Goal: Information Seeking & Learning: Learn about a topic

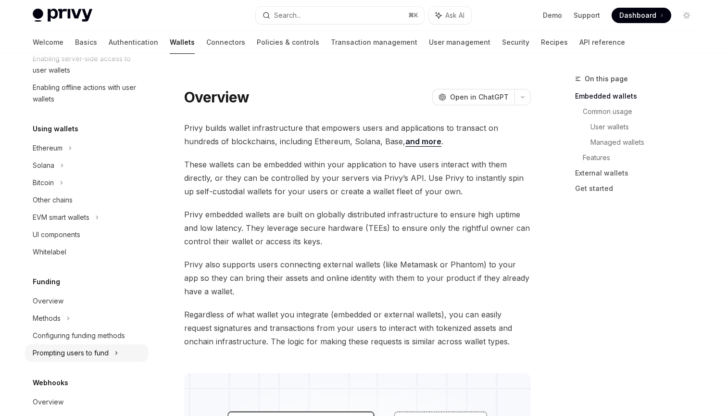
scroll to position [176, 0]
click at [53, 164] on div "Solana" at bounding box center [44, 166] width 22 height 12
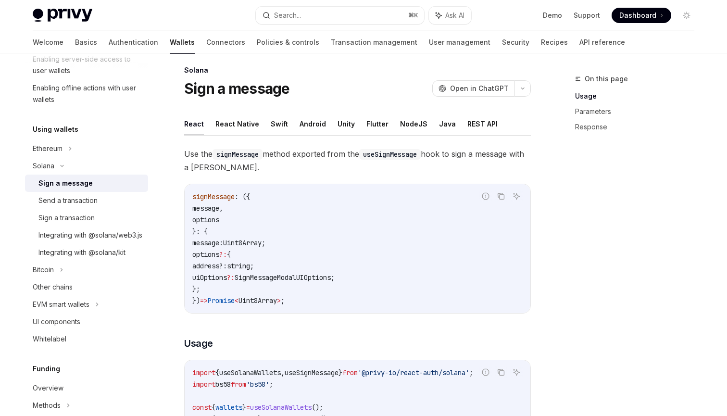
scroll to position [12, 0]
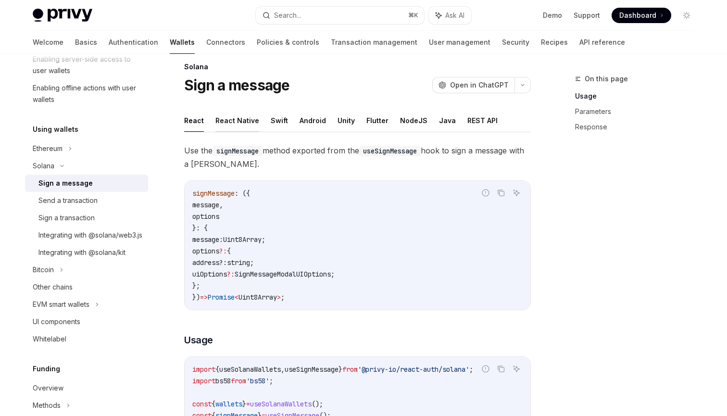
click at [241, 118] on button "React Native" at bounding box center [237, 120] width 44 height 23
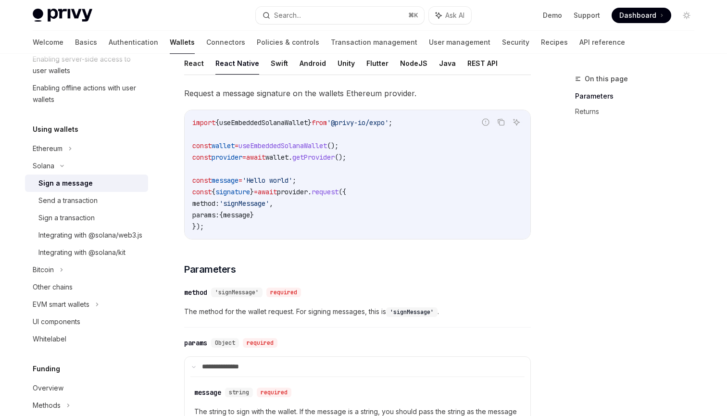
scroll to position [68, 0]
click at [110, 199] on div "Send a transaction" at bounding box center [90, 201] width 104 height 12
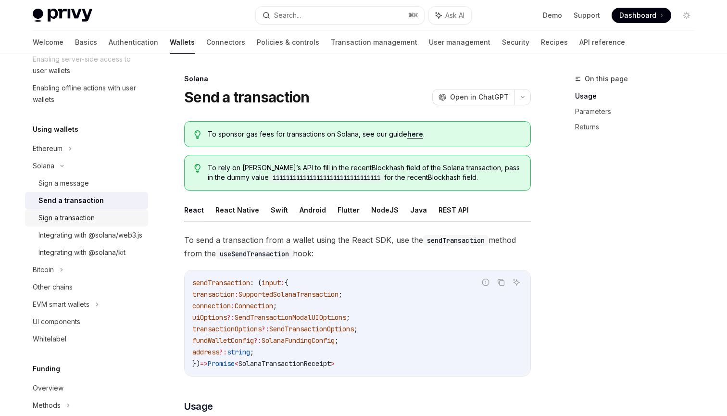
click at [91, 216] on div "Sign a transaction" at bounding box center [66, 218] width 56 height 12
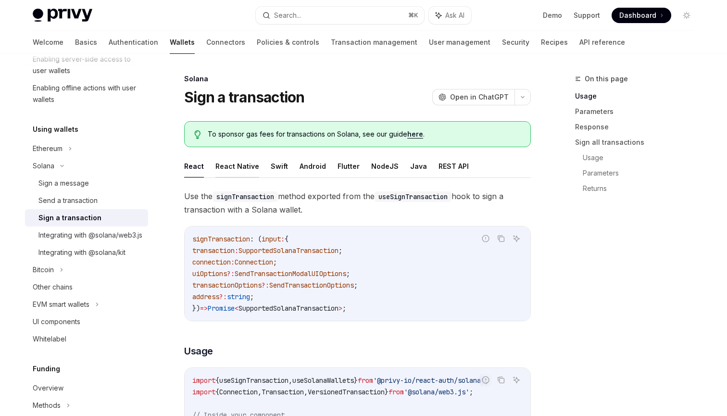
click at [234, 159] on button "React Native" at bounding box center [237, 166] width 44 height 23
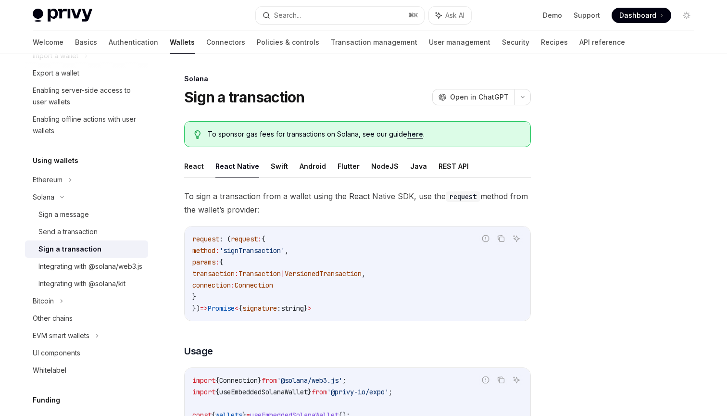
scroll to position [149, 0]
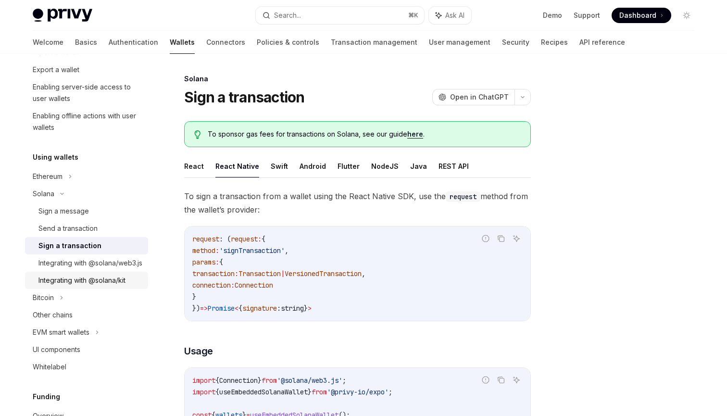
click at [87, 286] on div "Integrating with @solana/kit" at bounding box center [81, 280] width 87 height 12
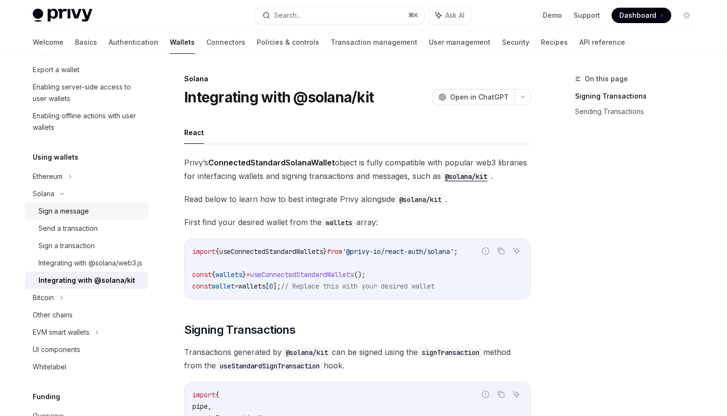
click at [73, 215] on div "Sign a message" at bounding box center [63, 211] width 50 height 12
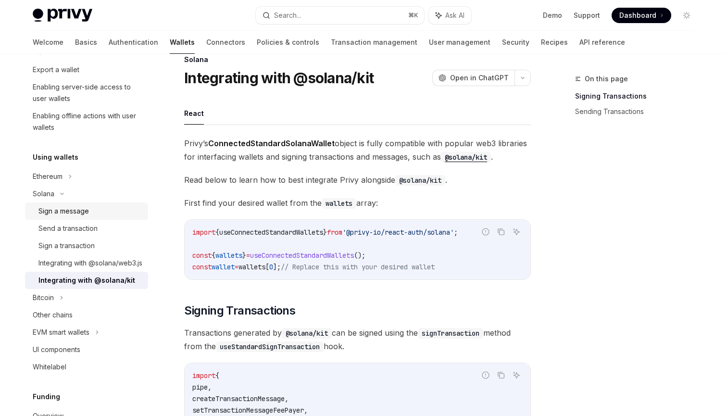
click at [68, 211] on div "Sign a message" at bounding box center [63, 211] width 50 height 12
click at [67, 213] on div "Sign a message" at bounding box center [63, 211] width 50 height 12
click at [67, 237] on link "Sign a transaction" at bounding box center [86, 245] width 123 height 17
click at [66, 231] on div "Send a transaction" at bounding box center [67, 229] width 59 height 12
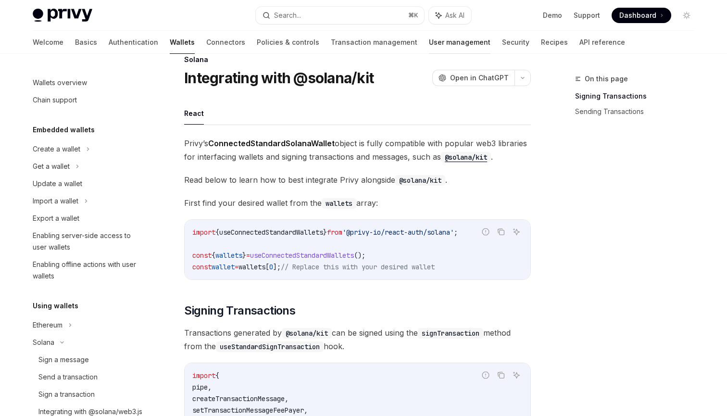
scroll to position [0, 0]
click at [356, 18] on button "Search... ⌘ K" at bounding box center [340, 15] width 168 height 17
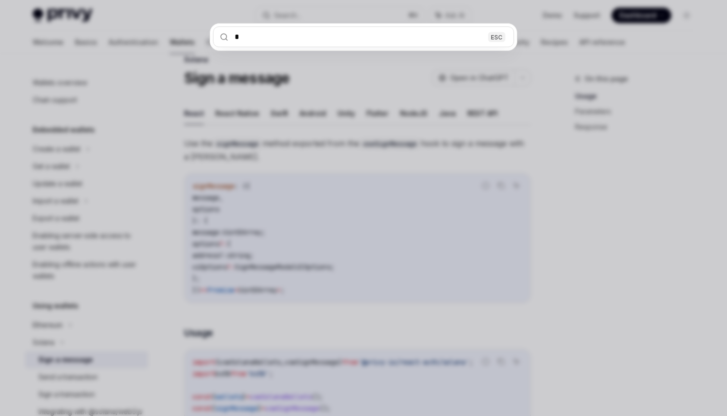
type textarea "*"
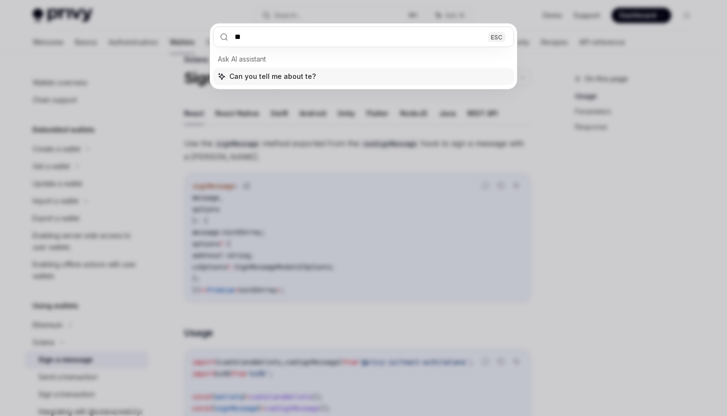
type input "***"
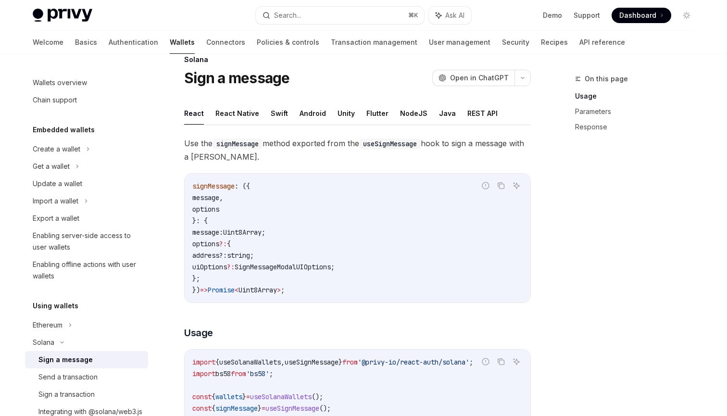
type textarea "*"
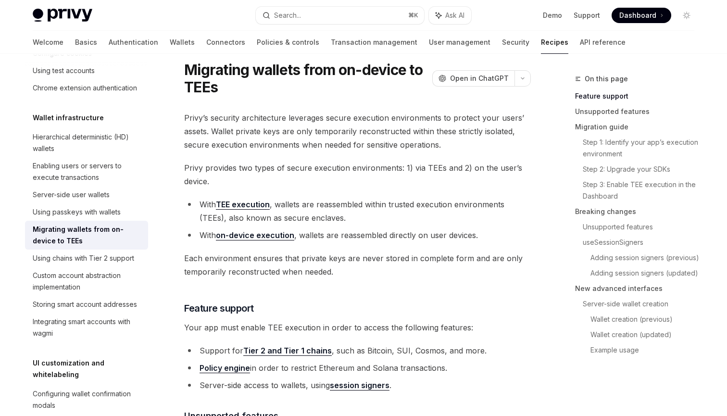
scroll to position [32, 0]
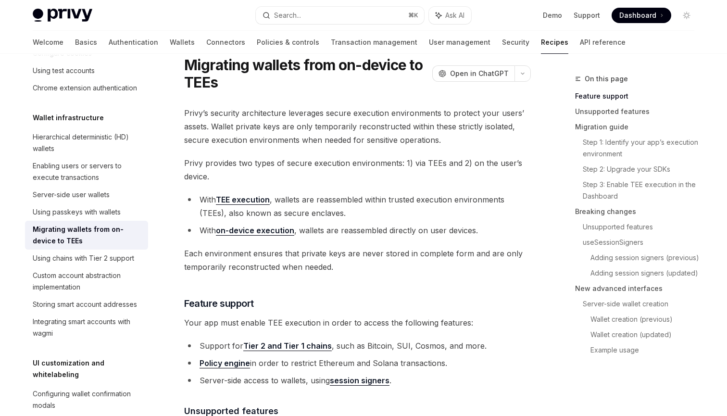
click at [263, 228] on link "on-device execution" at bounding box center [255, 230] width 78 height 10
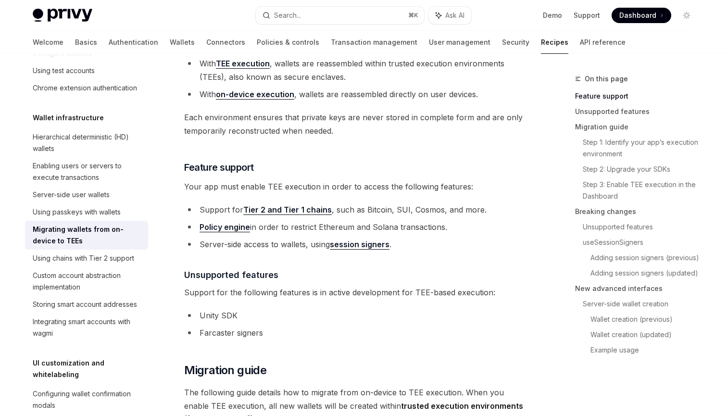
scroll to position [165, 0]
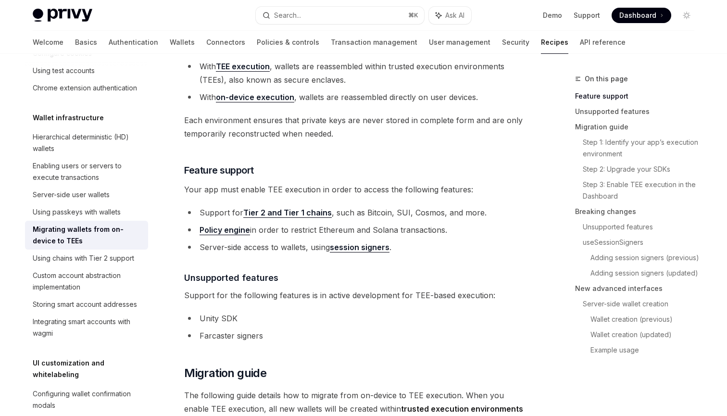
click at [292, 191] on span "Your app must enable TEE execution in order to access the following features:" at bounding box center [357, 189] width 347 height 13
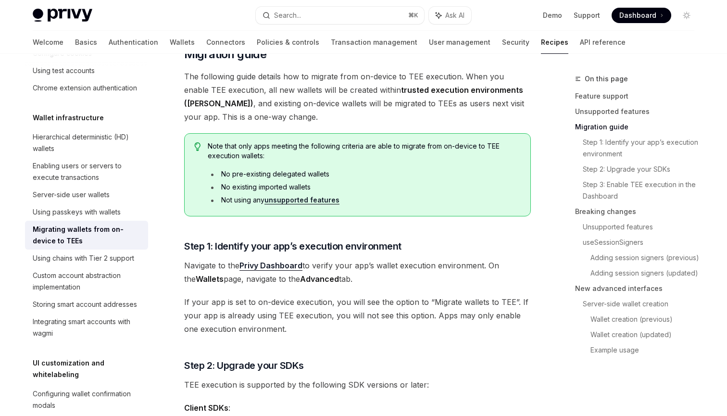
scroll to position [488, 0]
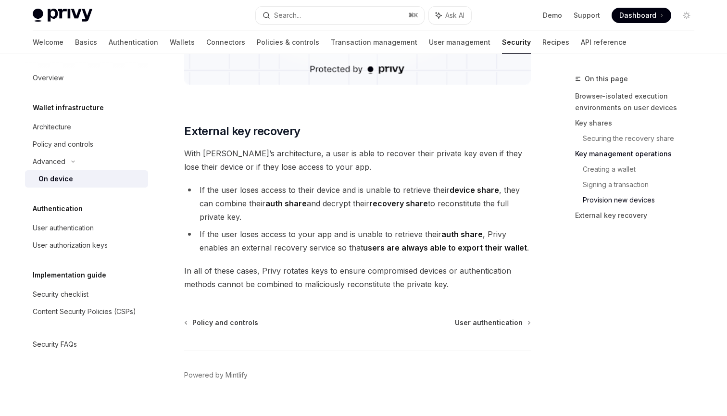
scroll to position [2680, 0]
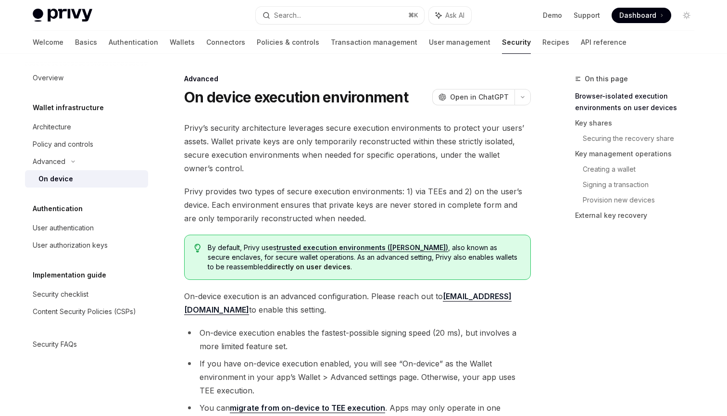
click at [388, 166] on span "Privy’s security architecture leverages secure execution environments to protec…" at bounding box center [357, 148] width 347 height 54
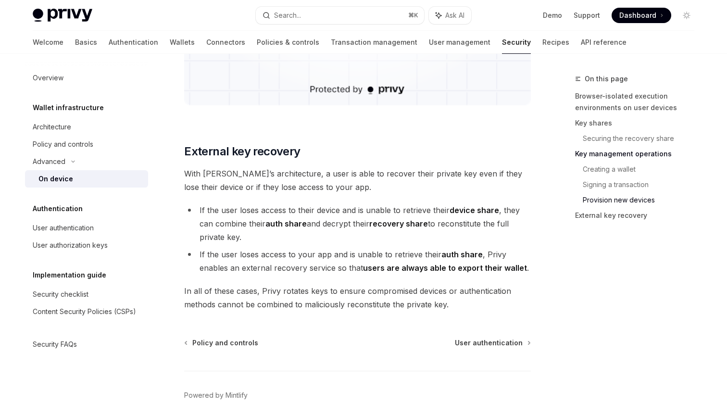
scroll to position [2680, 0]
